Goal: Find specific page/section: Locate a particular part of the current website

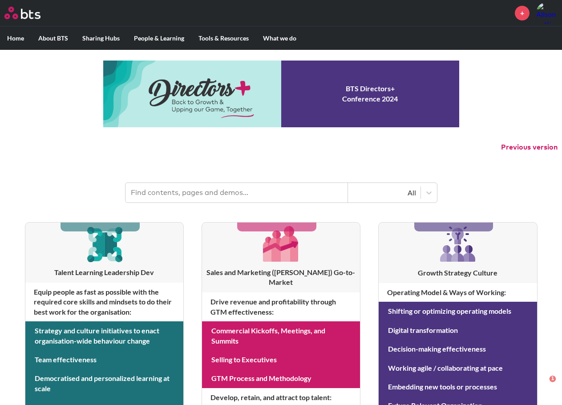
click at [184, 176] on header "All" at bounding box center [281, 188] width 562 height 46
click at [177, 192] on input "text" at bounding box center [236, 193] width 222 height 20
type input "future storming"
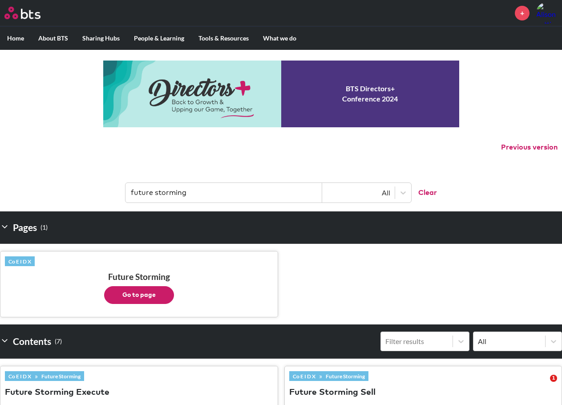
click at [130, 293] on button "Go to page" at bounding box center [139, 295] width 70 height 18
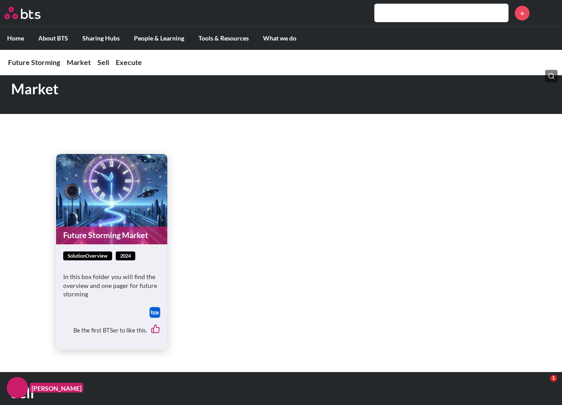
scroll to position [222, 0]
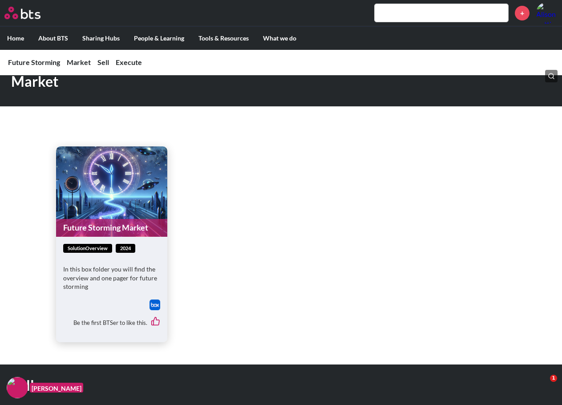
click at [95, 223] on link "Future Storming Market" at bounding box center [111, 227] width 111 height 17
